Goal: Task Accomplishment & Management: Complete application form

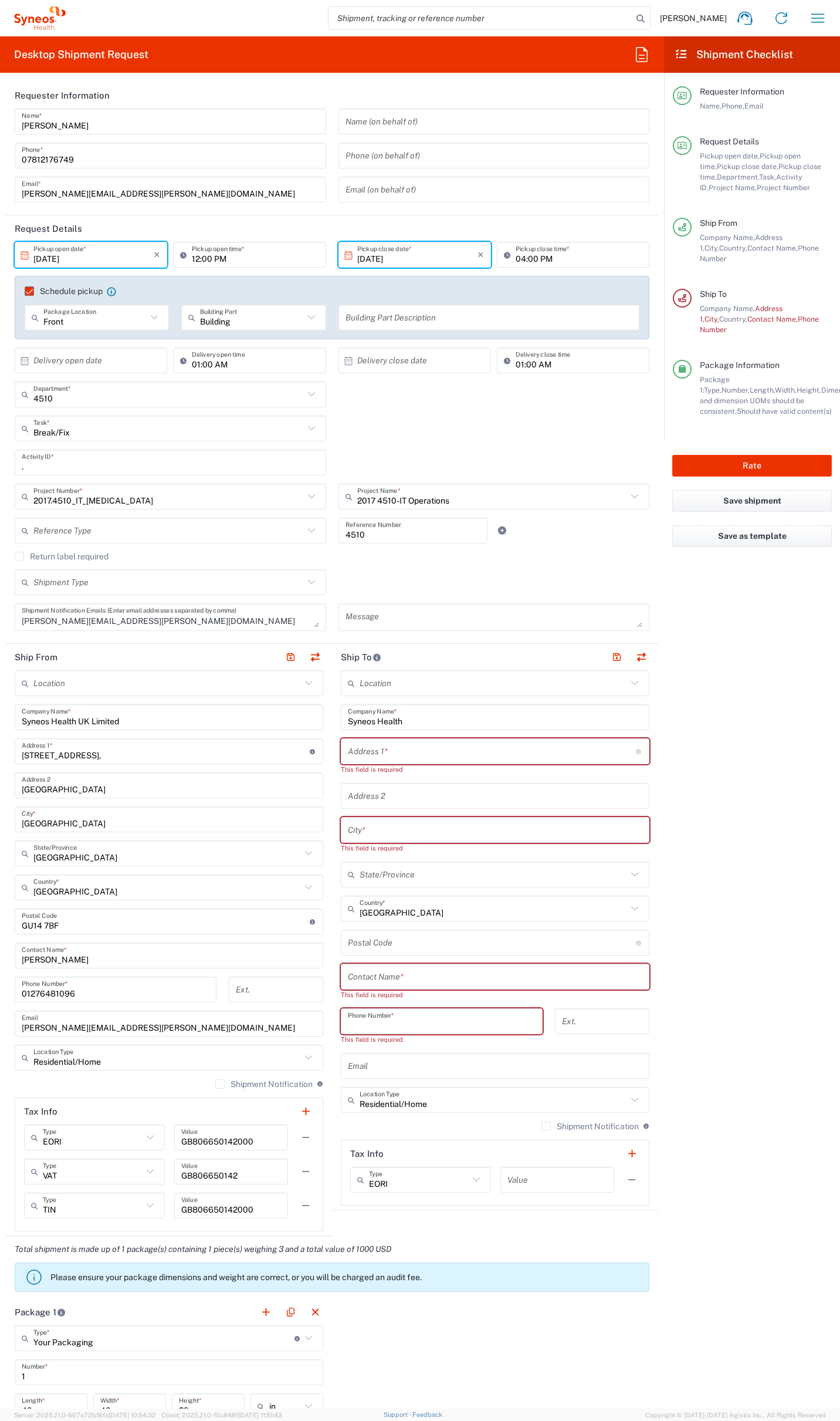
click at [415, 984] on input "text" at bounding box center [495, 977] width 295 height 21
paste input "[PERSON_NAME]"
type input "[PERSON_NAME]"
click at [394, 1010] on input "tel" at bounding box center [441, 1011] width 188 height 21
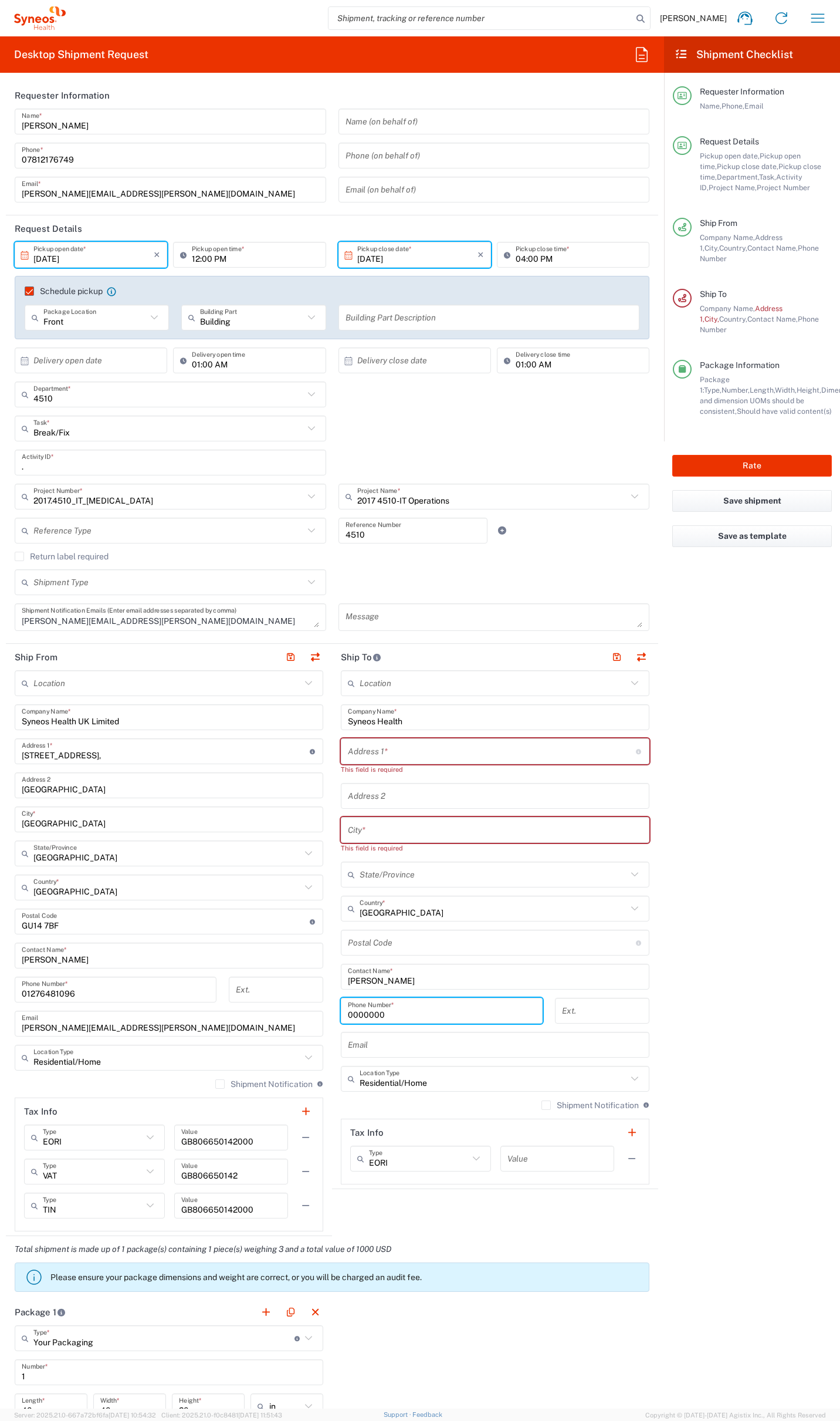
type input "0000000"
click at [414, 1042] on input "text" at bounding box center [495, 1045] width 295 height 21
paste input "[PERSON_NAME][EMAIL_ADDRESS][PERSON_NAME][DOMAIN_NAME]"
type input "[PERSON_NAME][EMAIL_ADDRESS][PERSON_NAME][DOMAIN_NAME]"
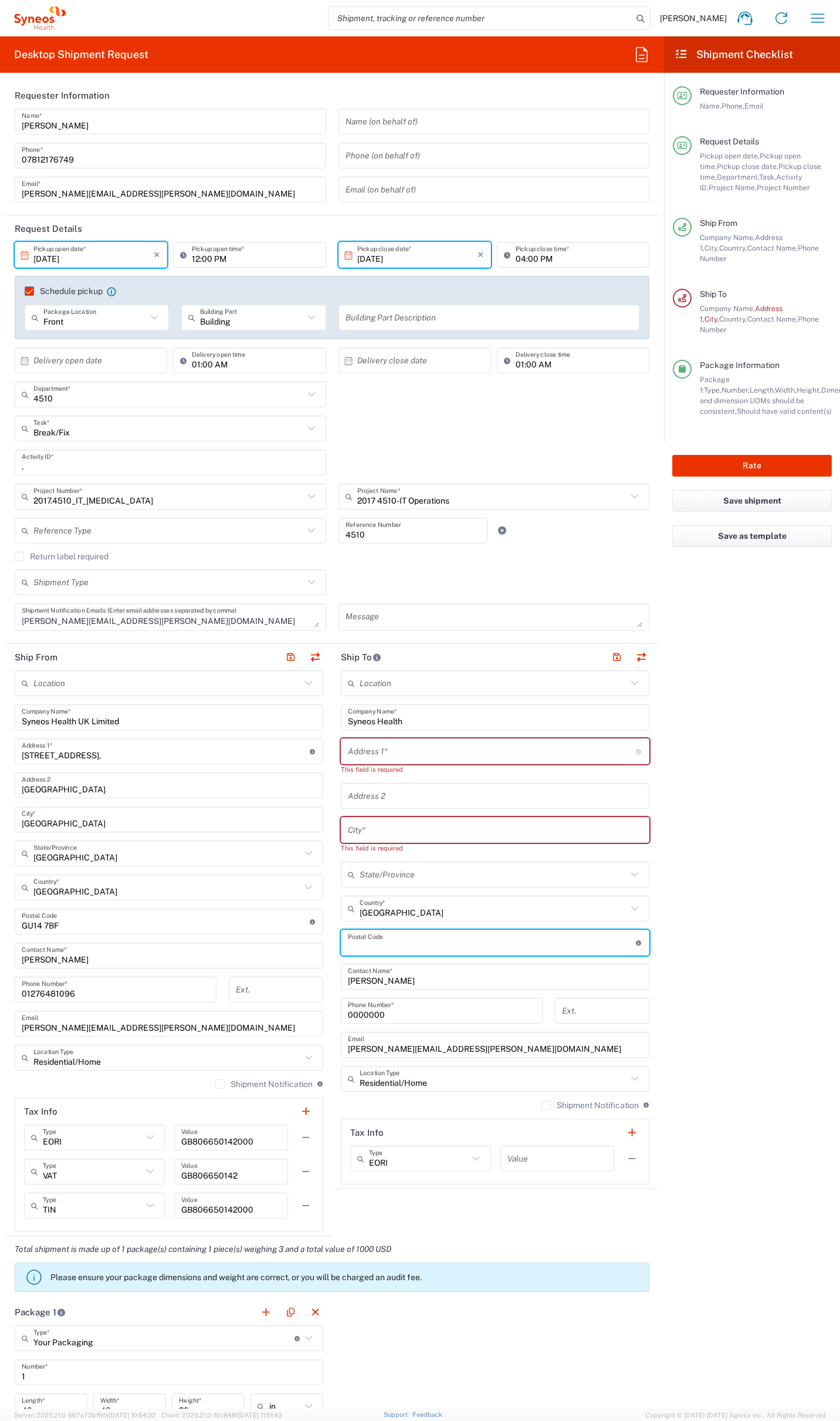
click at [380, 938] on input "undefined" at bounding box center [492, 943] width 288 height 21
paste input "RH10 1JS"
type input "RH10 1JS"
click at [399, 826] on input "text" at bounding box center [495, 830] width 295 height 21
paste input "[PERSON_NAME]"
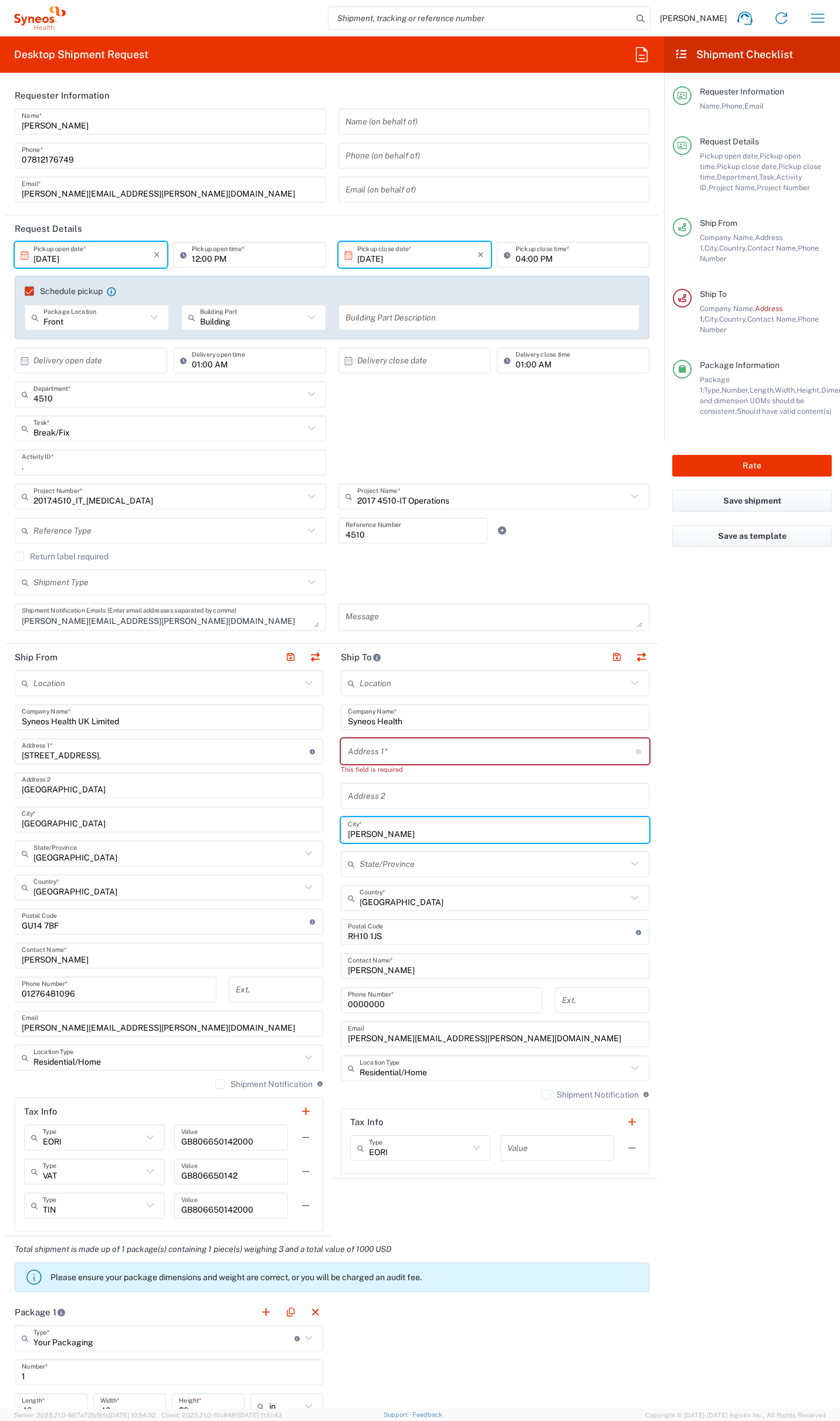
type input "[PERSON_NAME]"
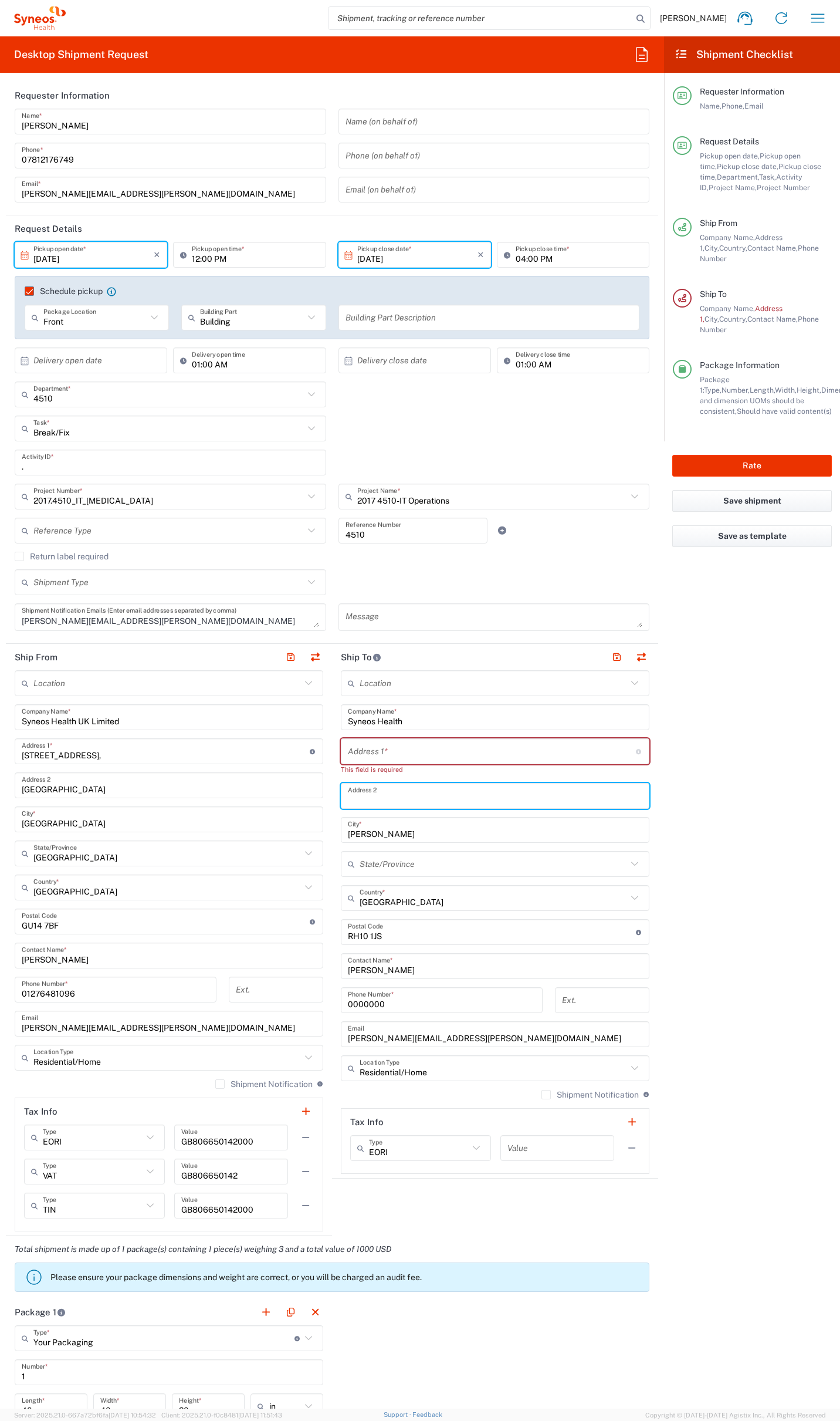
click at [367, 798] on input "text" at bounding box center [495, 796] width 295 height 21
paste input "Three Bridges"
type input "Three Bridges"
drag, startPoint x: 410, startPoint y: 750, endPoint x: 423, endPoint y: 751, distance: 13.0
click at [411, 750] on input "text" at bounding box center [492, 751] width 288 height 21
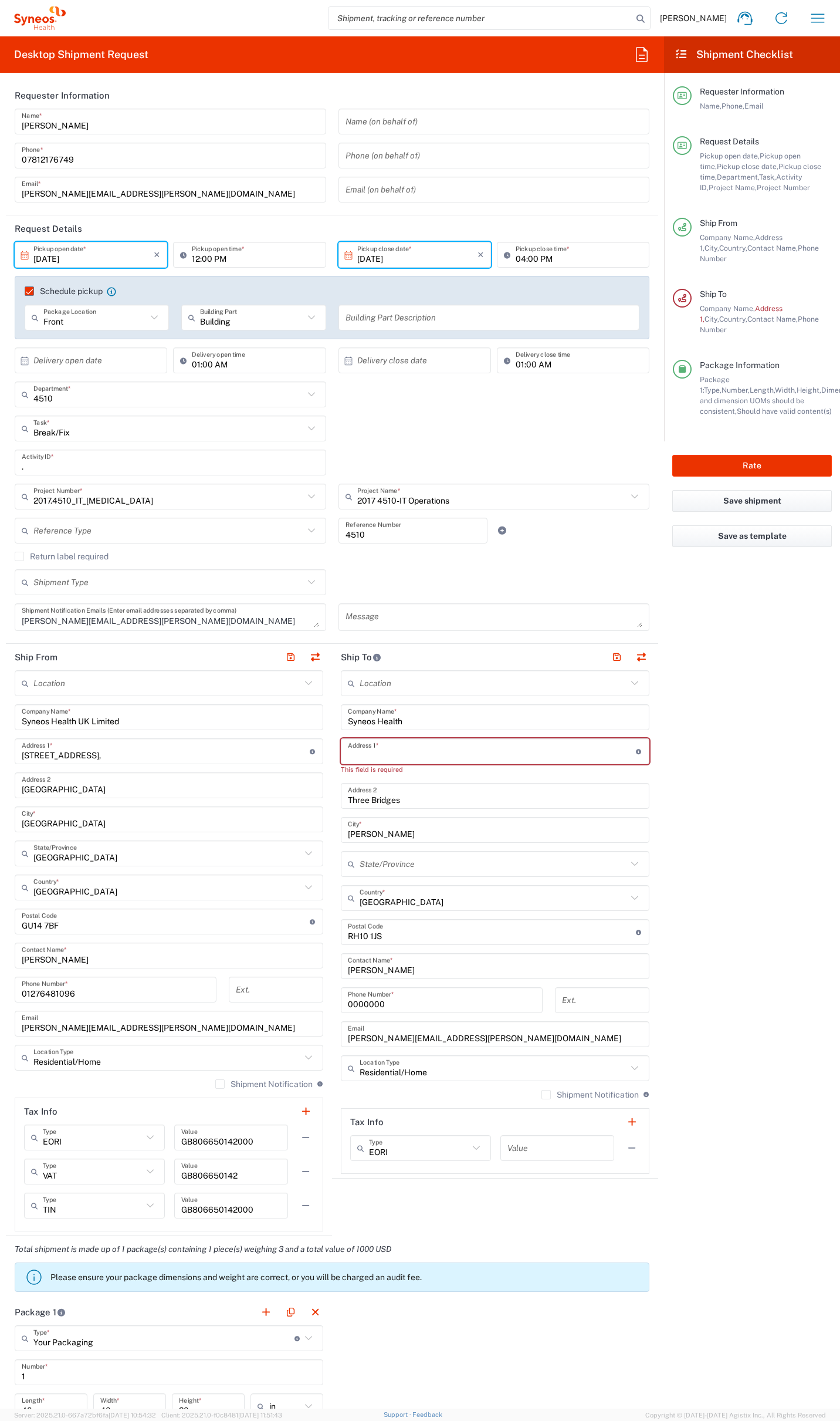
click at [462, 750] on input "text" at bounding box center [492, 751] width 288 height 21
paste input "3 [PERSON_NAME]"
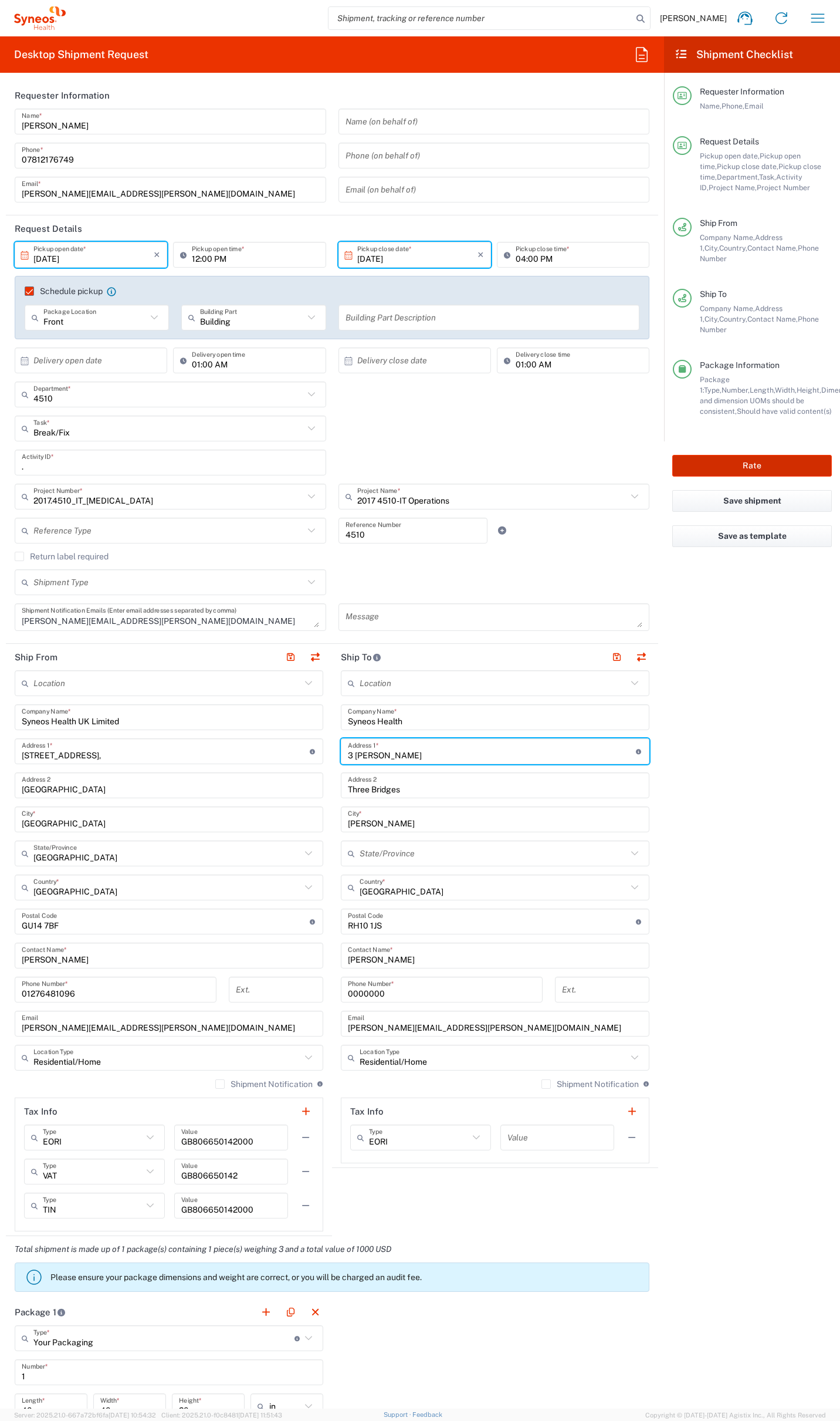
type input "3 [PERSON_NAME]"
drag, startPoint x: 774, startPoint y: 443, endPoint x: 768, endPoint y: 438, distance: 7.8
click at [774, 455] on button "Rate" at bounding box center [752, 466] width 159 height 22
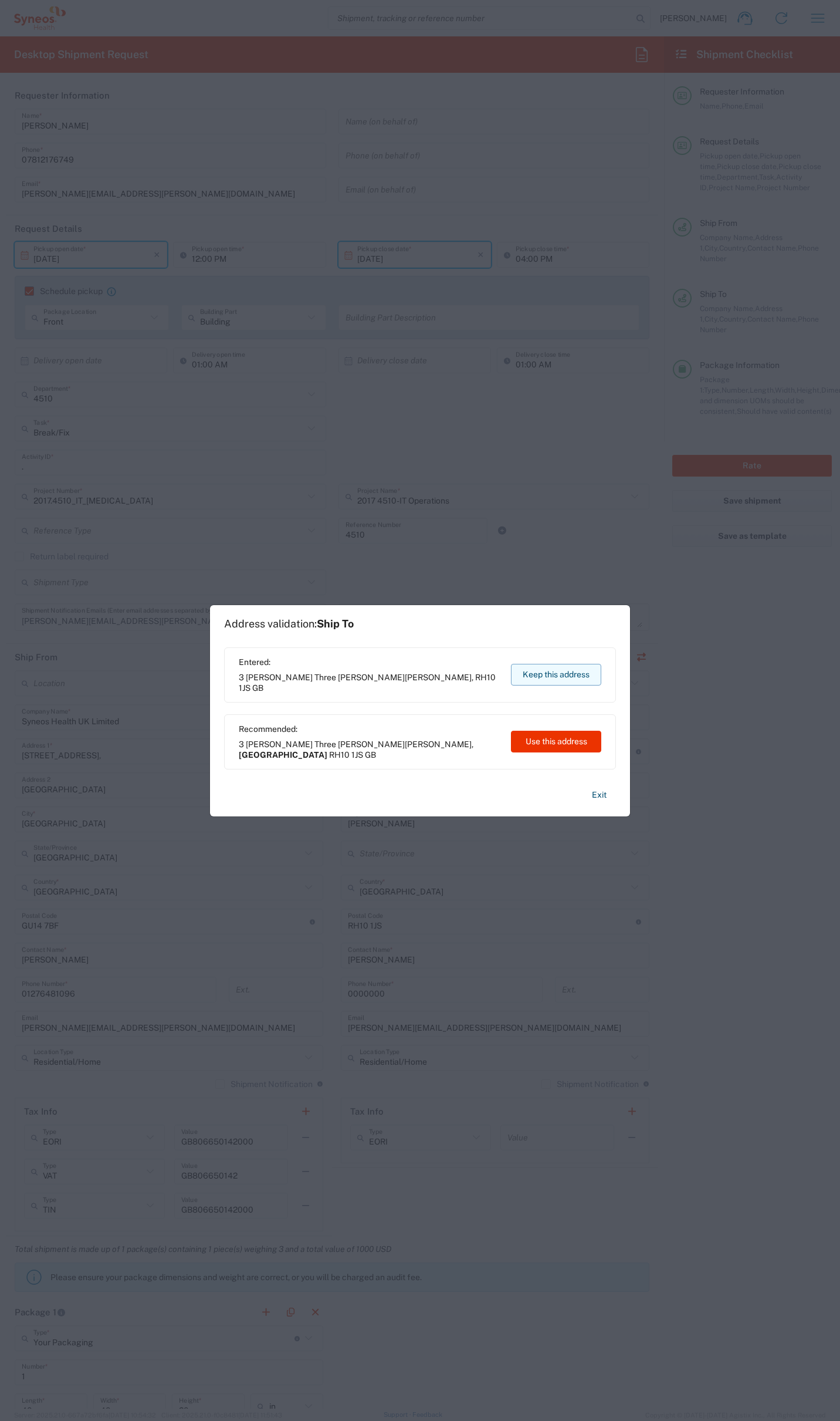
click at [557, 677] on button "Keep this address" at bounding box center [556, 675] width 91 height 22
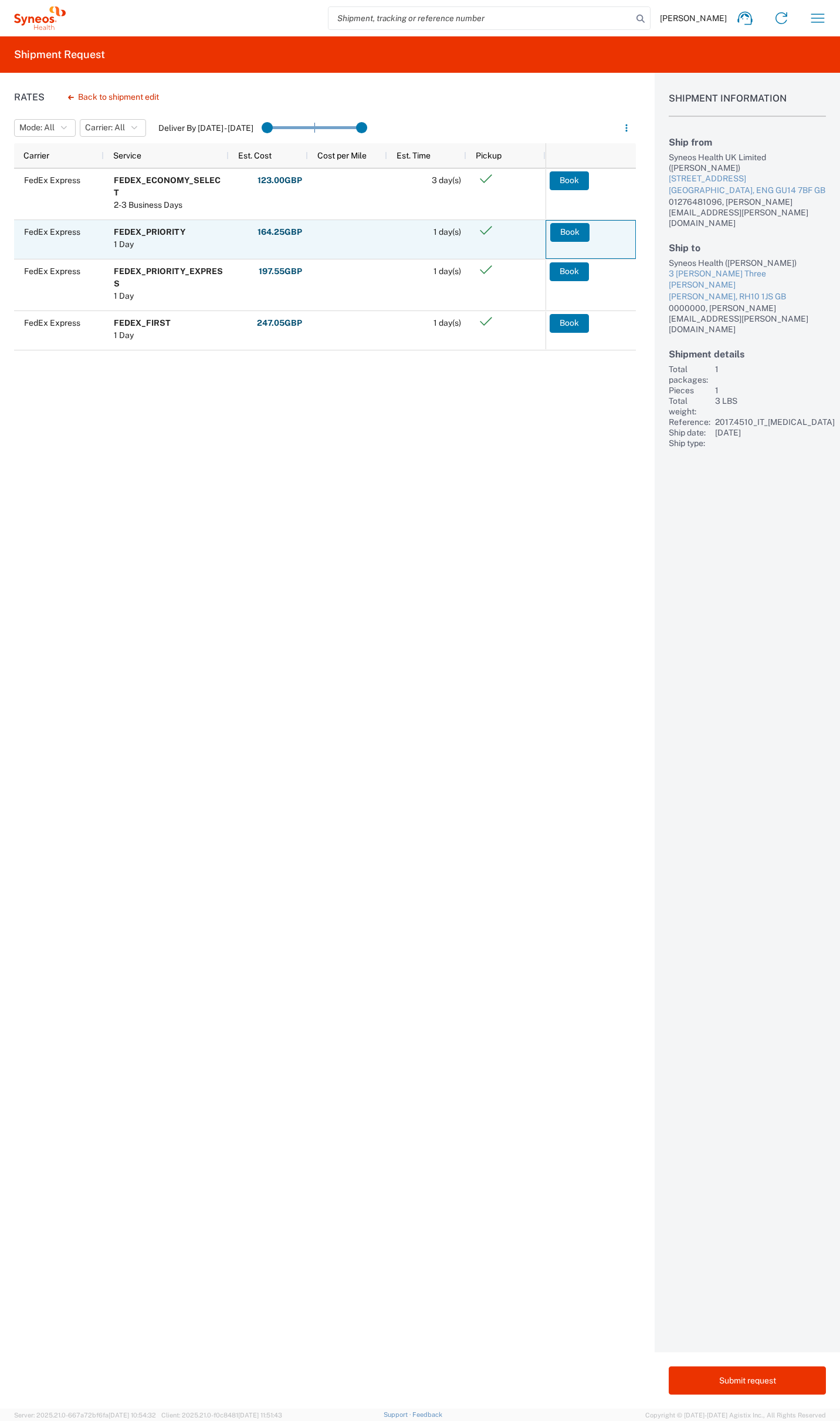
click at [576, 230] on button "Book" at bounding box center [569, 232] width 39 height 19
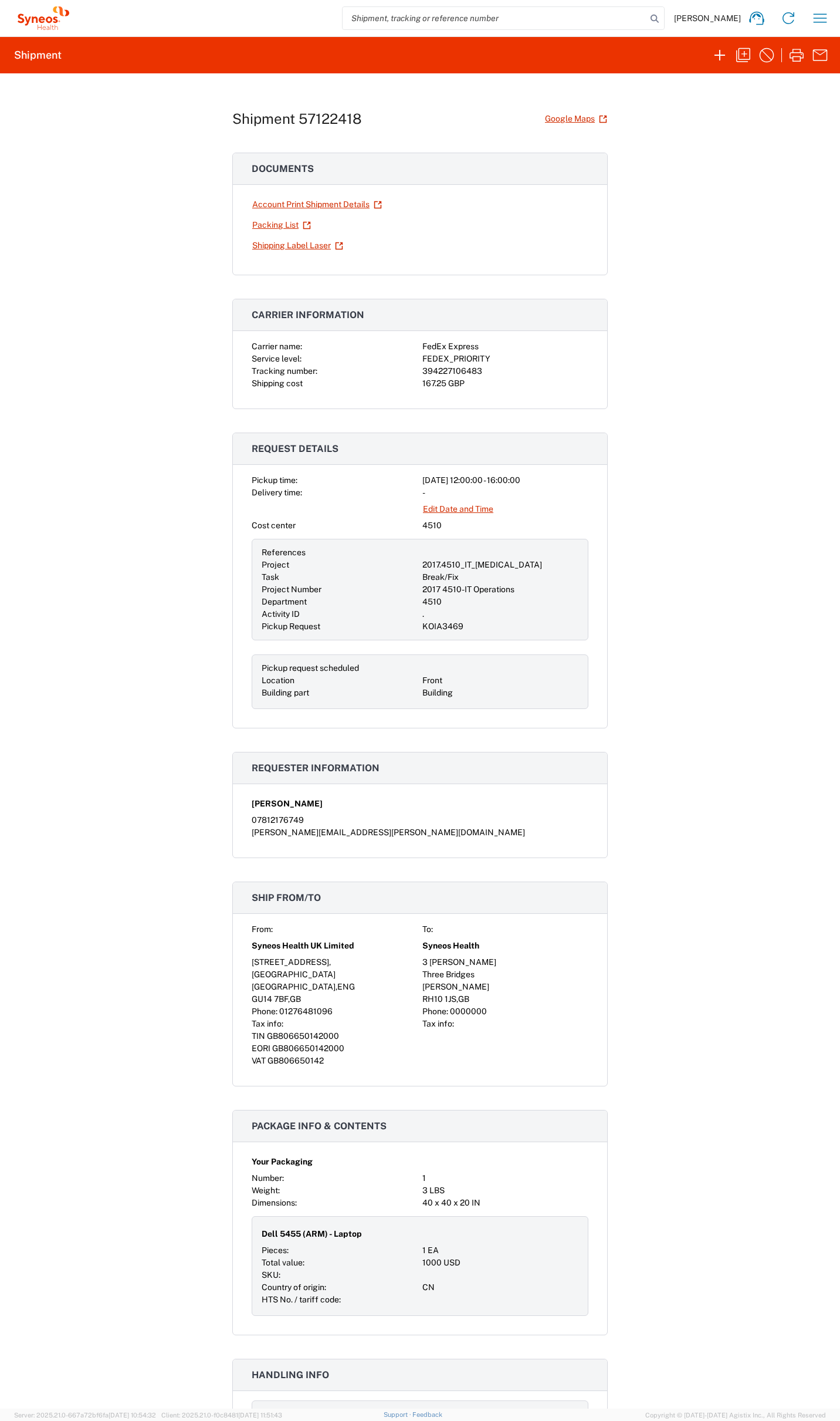
click at [299, 243] on link "Shipping Label Laser" at bounding box center [298, 246] width 92 height 21
